Goal: Information Seeking & Learning: Learn about a topic

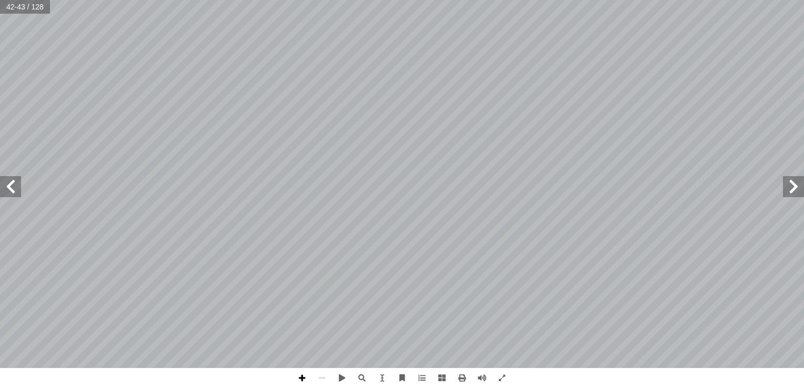
click at [305, 379] on span at bounding box center [302, 378] width 20 height 20
click at [304, 378] on span at bounding box center [302, 378] width 20 height 20
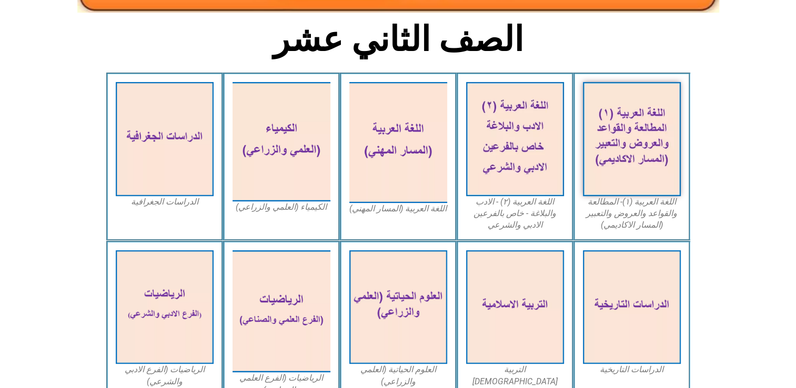
scroll to position [253, 0]
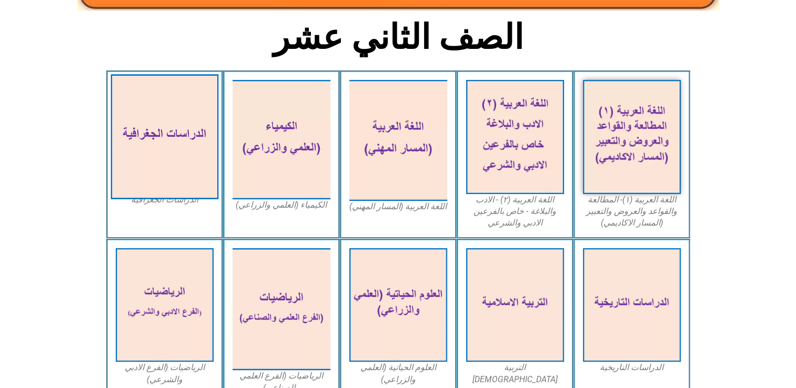
click at [206, 129] on img at bounding box center [165, 136] width 108 height 125
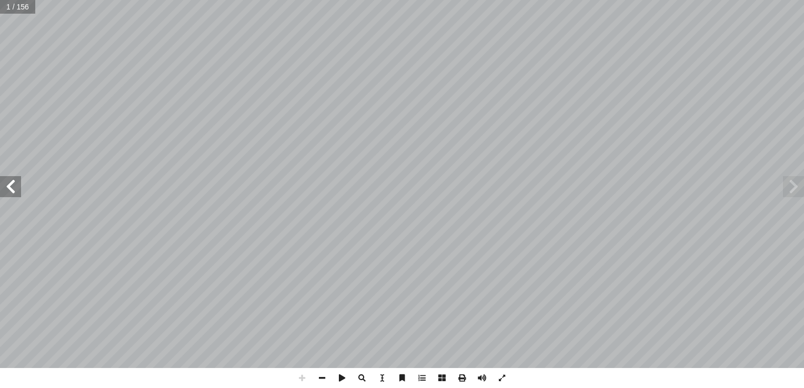
click at [10, 191] on div "١٢ ة ّ الجغرافي ُ راسات ّ الد ( ً د. [PERSON_NAME] )منسقا د. أكرم [GEOGRAPHIC_D…" at bounding box center [402, 184] width 804 height 368
click at [10, 191] on span at bounding box center [10, 186] width 21 height 21
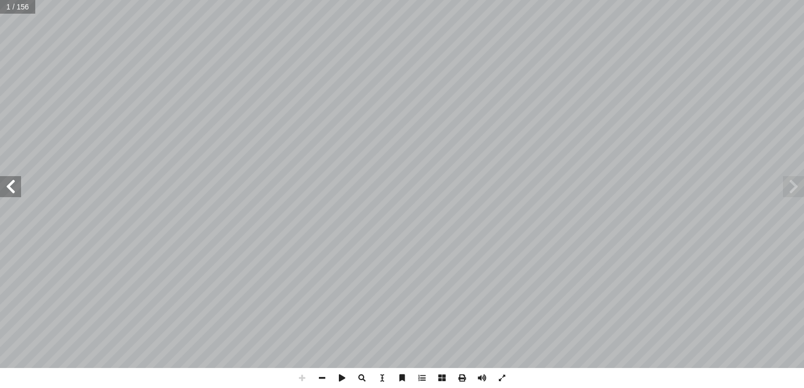
click at [10, 191] on span at bounding box center [10, 186] width 21 height 21
click at [318, 379] on span at bounding box center [322, 378] width 20 height 20
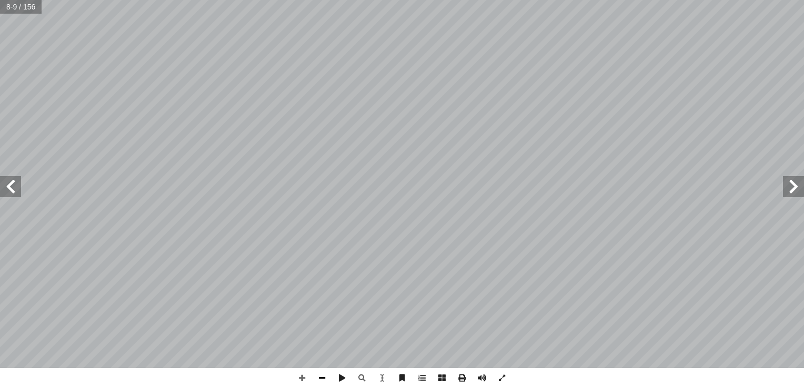
click at [326, 378] on span at bounding box center [322, 378] width 20 height 20
click at [13, 192] on div "4 يتوقــع مــن الطلبــة بعــد ال�نتهــ�ء مــن ن يكونــوا ق�دريــن علــى: أ الــ…" at bounding box center [402, 184] width 804 height 368
click at [13, 192] on span at bounding box center [10, 186] width 21 height 21
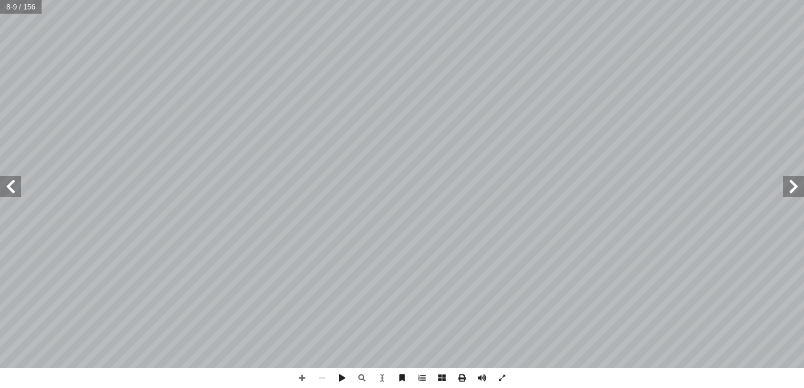
click at [13, 192] on span at bounding box center [10, 186] width 21 height 21
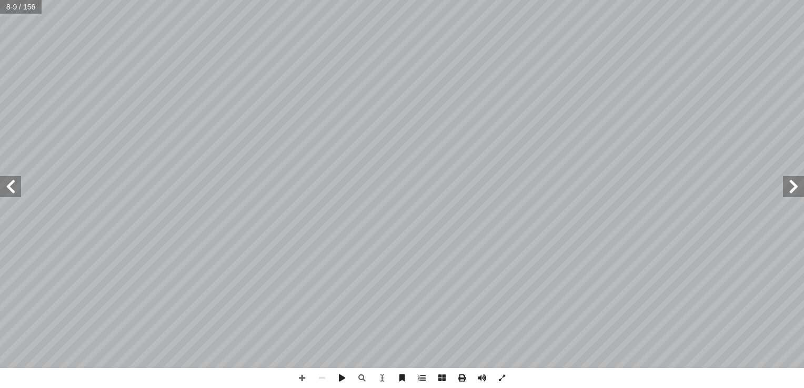
click at [13, 192] on span at bounding box center [10, 186] width 21 height 21
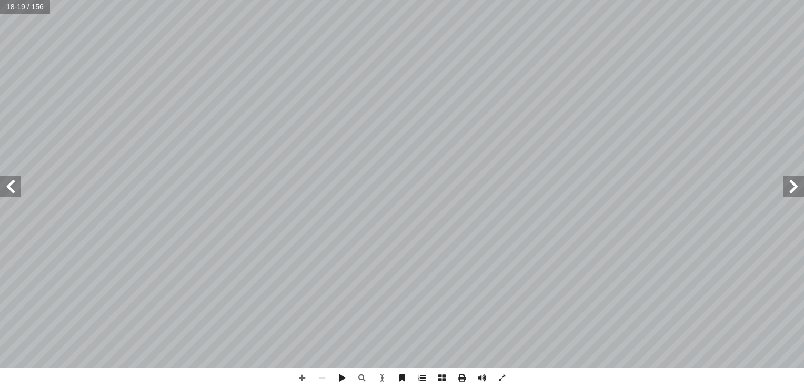
click at [13, 192] on span at bounding box center [10, 186] width 21 height 21
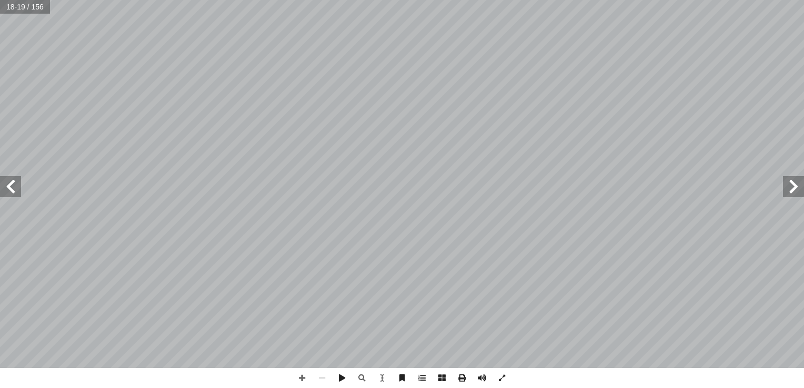
click at [13, 192] on span at bounding box center [10, 186] width 21 height 21
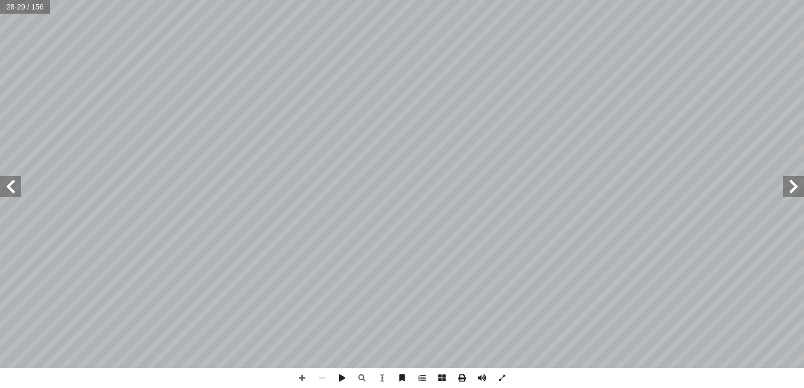
click at [402, 188] on div "٢4 فوائد الندى: وراق أ مــن مصــ�در الرطوبــة للتربــة والنب�تــ�ت، ويؤخــر عمل…" at bounding box center [402, 184] width 804 height 368
click at [8, 192] on span at bounding box center [10, 186] width 21 height 21
click at [18, 188] on span at bounding box center [10, 186] width 21 height 21
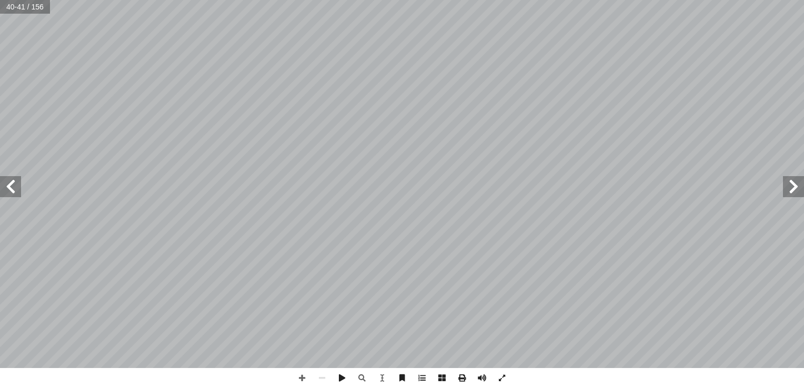
click at [18, 188] on span at bounding box center [10, 186] width 21 height 21
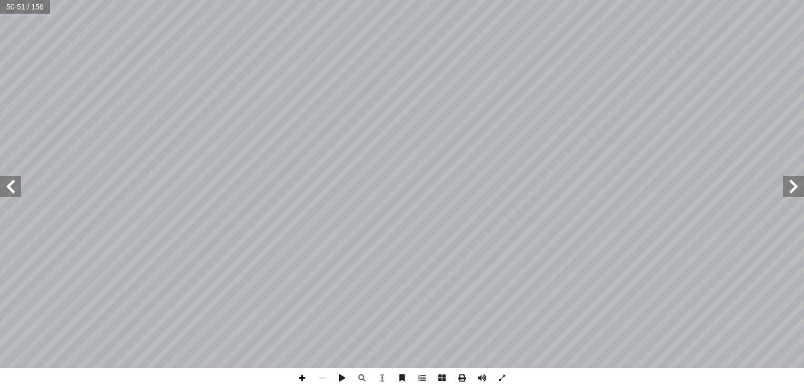
click at [302, 376] on span at bounding box center [302, 378] width 20 height 20
click at [305, 376] on span at bounding box center [302, 378] width 20 height 20
click at [695, 96] on html "الصفحة الرئيسية الصف الأول الصف الثاني الصف الثالث الصف الرابع الصف الخامس الصف…" at bounding box center [402, 48] width 804 height 96
click at [325, 380] on span at bounding box center [322, 378] width 20 height 20
